Goal: Task Accomplishment & Management: Use online tool/utility

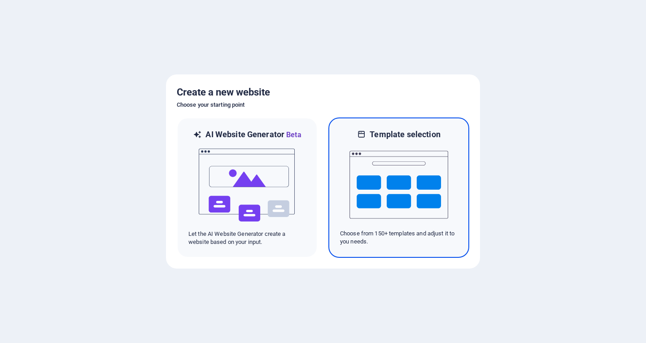
click at [408, 199] on img at bounding box center [399, 185] width 99 height 90
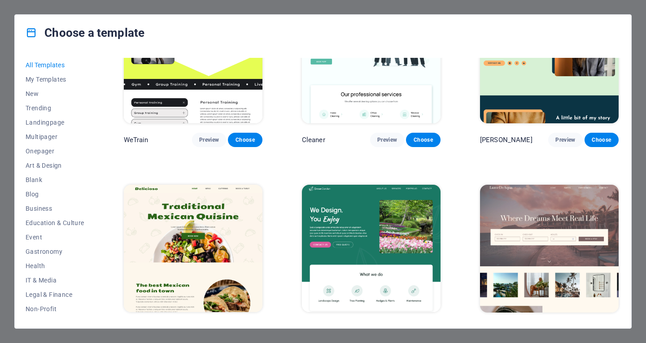
scroll to position [1257, 0]
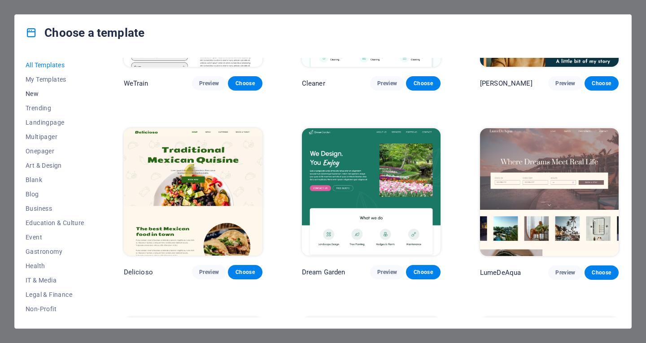
click at [45, 99] on button "New" at bounding box center [55, 94] width 59 height 14
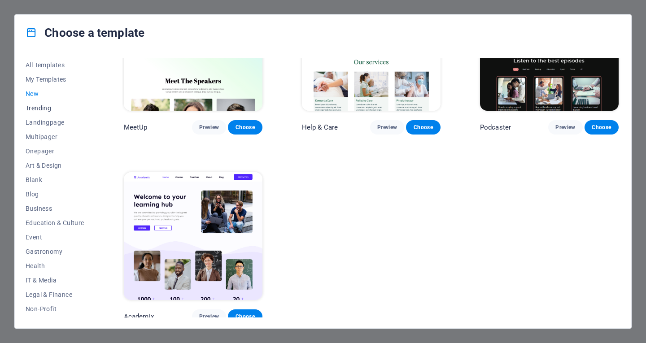
click at [33, 107] on span "Trending" at bounding box center [55, 108] width 59 height 7
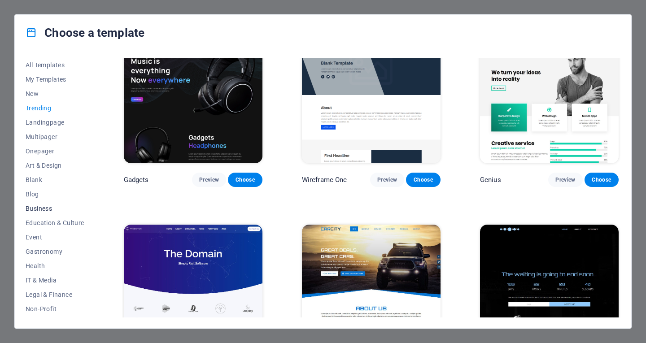
click at [44, 210] on span "Business" at bounding box center [55, 208] width 59 height 7
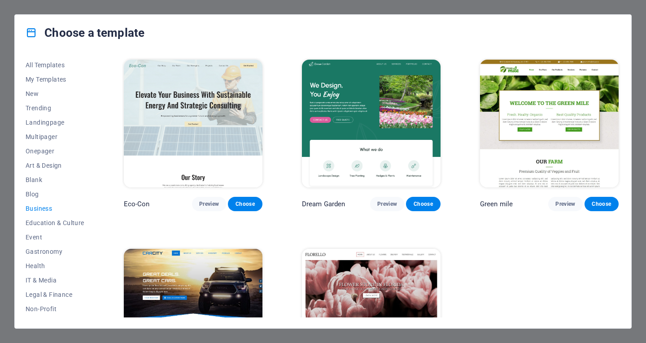
click at [190, 152] on img at bounding box center [193, 124] width 139 height 128
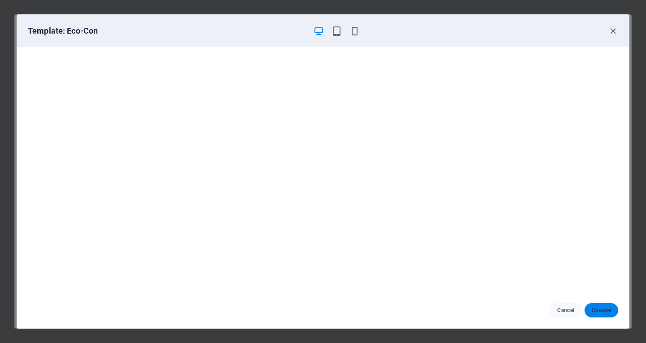
click at [603, 309] on span "Choose" at bounding box center [601, 310] width 19 height 7
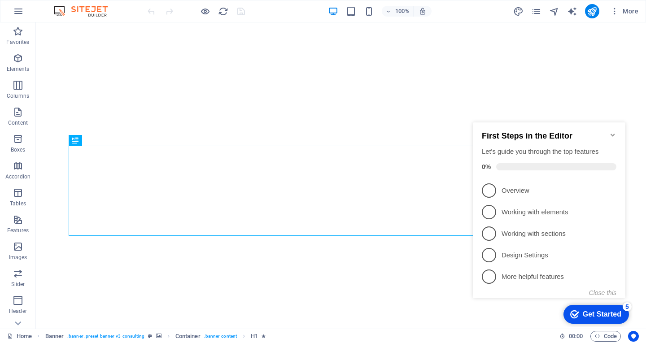
click at [597, 319] on div "checkmark Get Started 5" at bounding box center [597, 314] width 66 height 19
